Goal: Task Accomplishment & Management: Use online tool/utility

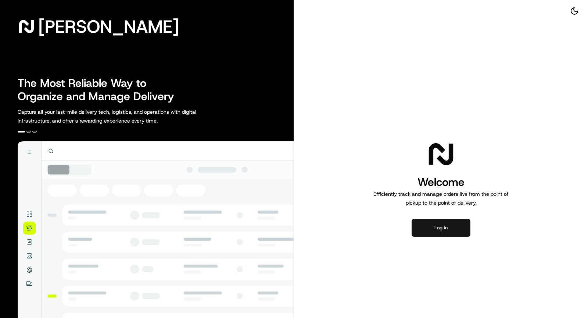
click at [436, 225] on button "Log in" at bounding box center [441, 228] width 59 height 18
